Goal: Navigation & Orientation: Go to known website

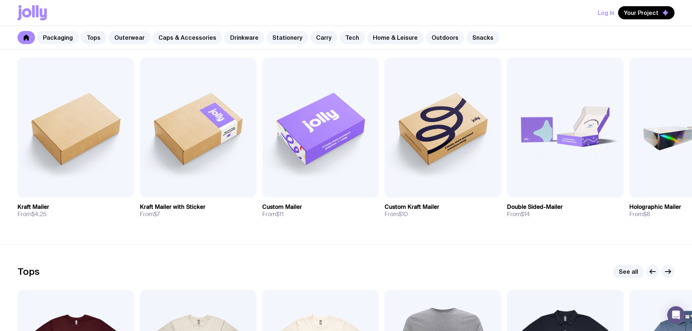
scroll to position [169, 0]
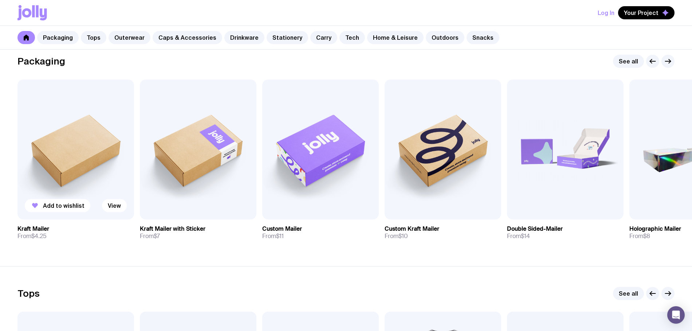
scroll to position [132, 0]
